Goal: Navigation & Orientation: Find specific page/section

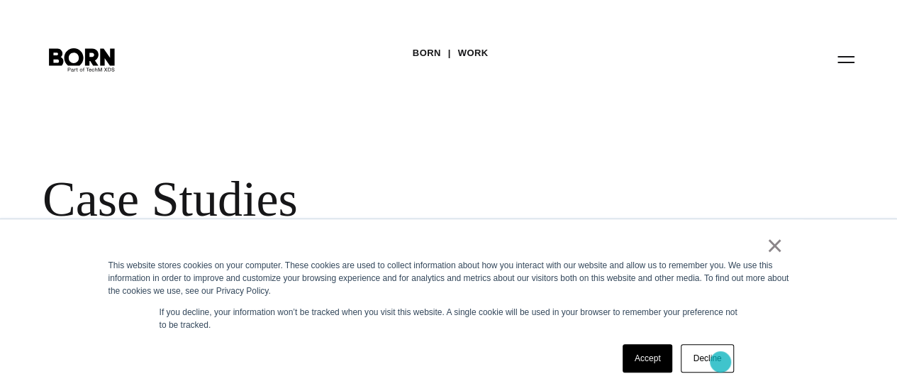
click at [720, 361] on link "Decline" at bounding box center [706, 358] width 52 height 28
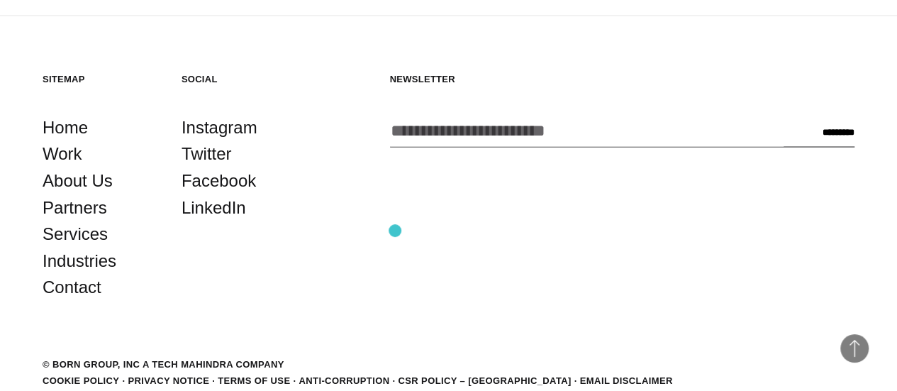
scroll to position [4072, 0]
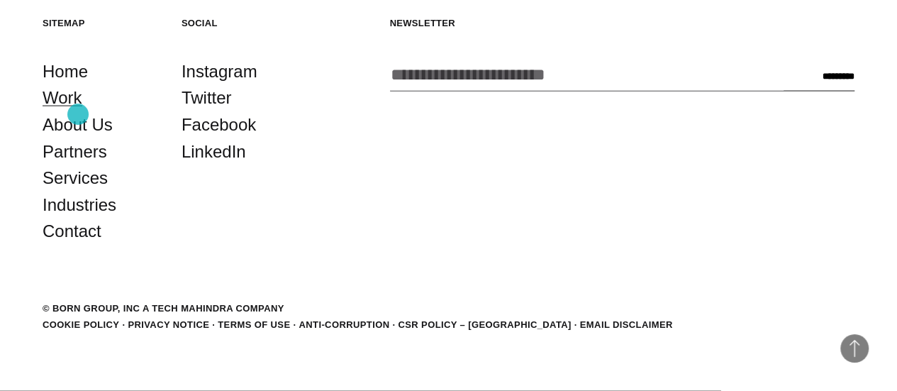
click at [78, 111] on link "Work" at bounding box center [63, 97] width 40 height 27
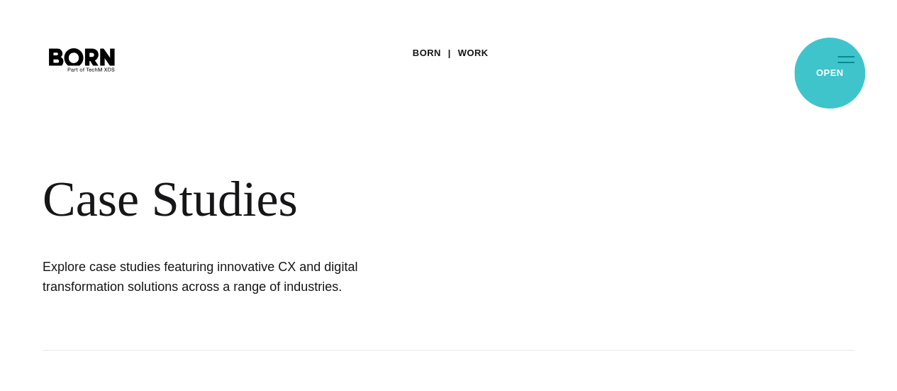
click at [829, 73] on button "Primary Menu" at bounding box center [846, 59] width 34 height 30
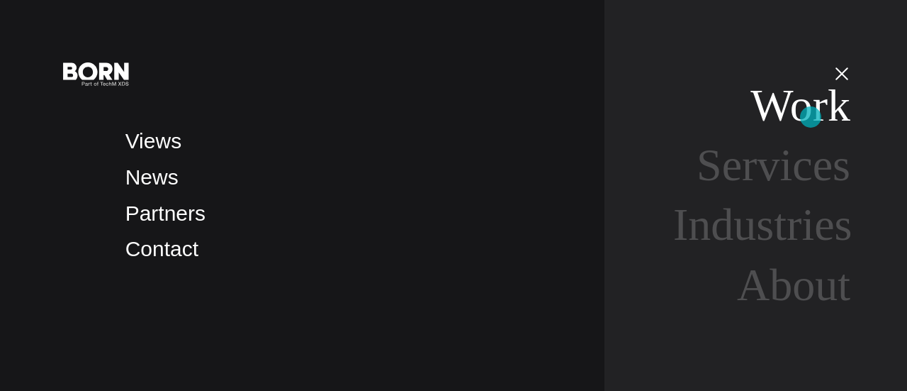
click at [811, 117] on link "Work" at bounding box center [801, 105] width 100 height 50
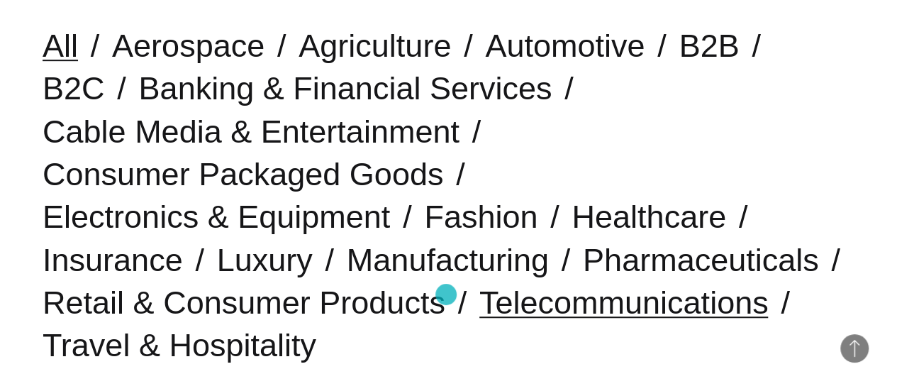
scroll to position [425, 0]
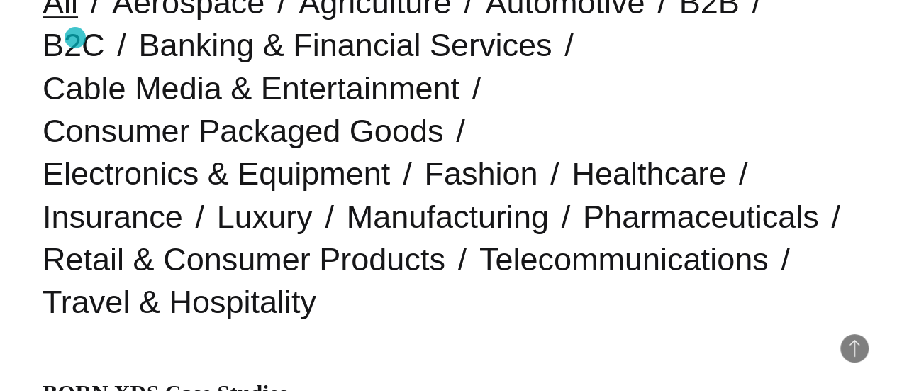
click at [75, 21] on link "All" at bounding box center [60, 2] width 35 height 36
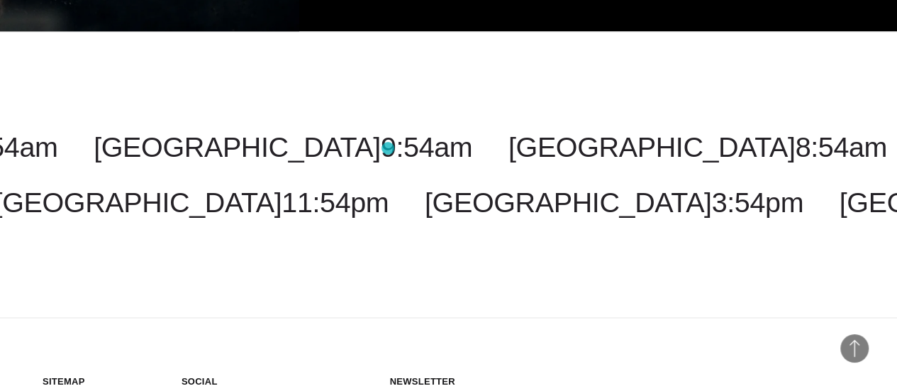
scroll to position [3576, 0]
